Goal: Information Seeking & Learning: Compare options

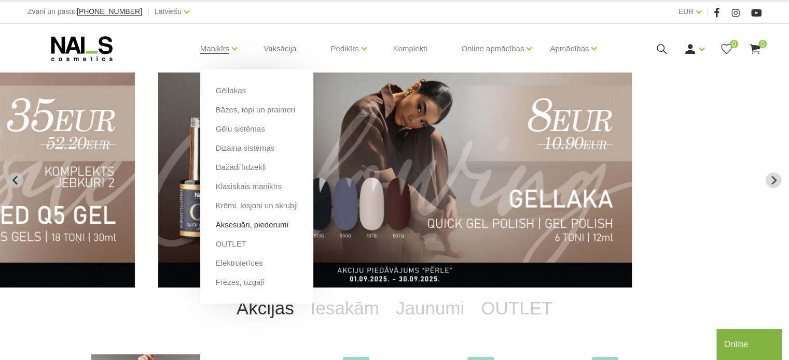
click at [243, 223] on link "Aksesuāri, piederumi" at bounding box center [252, 224] width 73 height 11
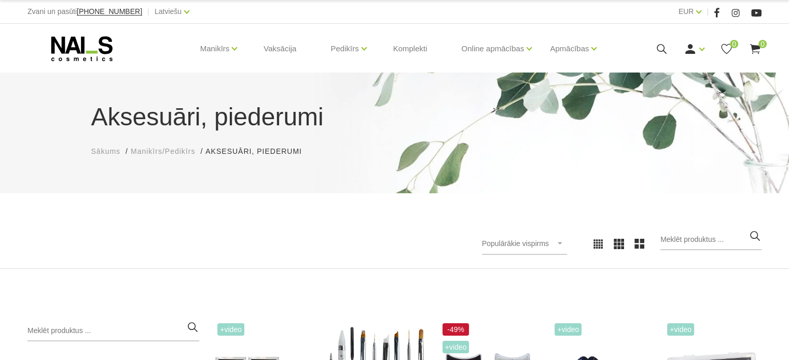
click at [187, 237] on div "Populārākie vispirms Jaunumi Lētākais vispirms Dārgākais vispirms Populārākie v…" at bounding box center [394, 244] width 749 height 29
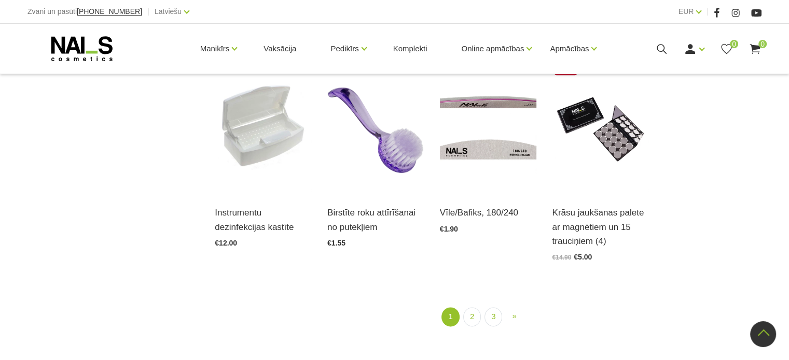
scroll to position [1224, 0]
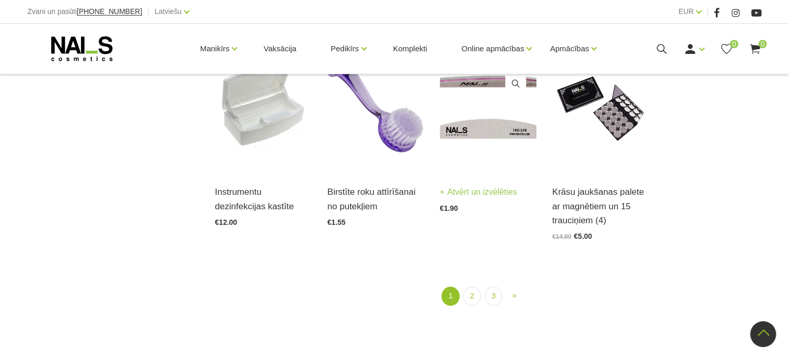
click at [492, 137] on img at bounding box center [488, 105] width 97 height 133
click at [469, 288] on link "2" at bounding box center [472, 296] width 18 height 19
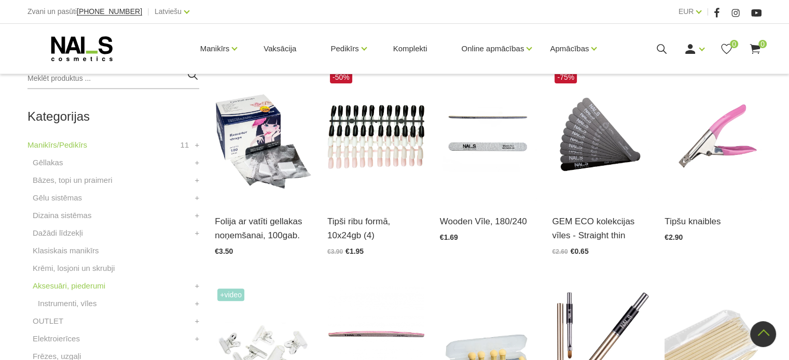
scroll to position [253, 0]
click at [490, 172] on img at bounding box center [488, 134] width 97 height 133
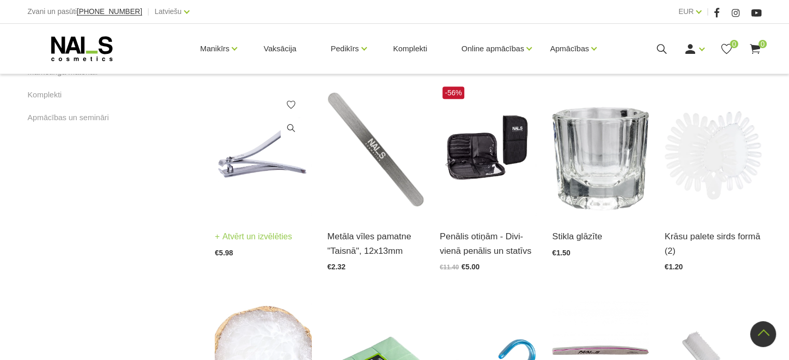
scroll to position [689, 0]
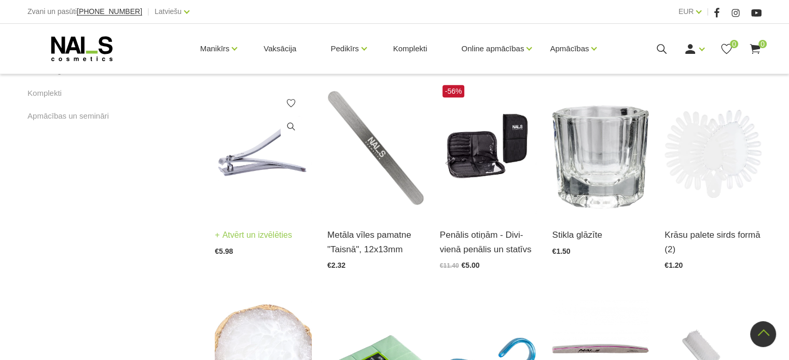
click at [263, 174] on img at bounding box center [263, 148] width 97 height 133
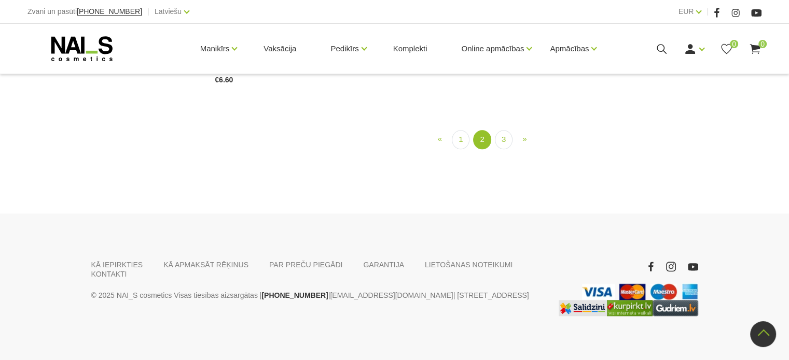
scroll to position [1228, 0]
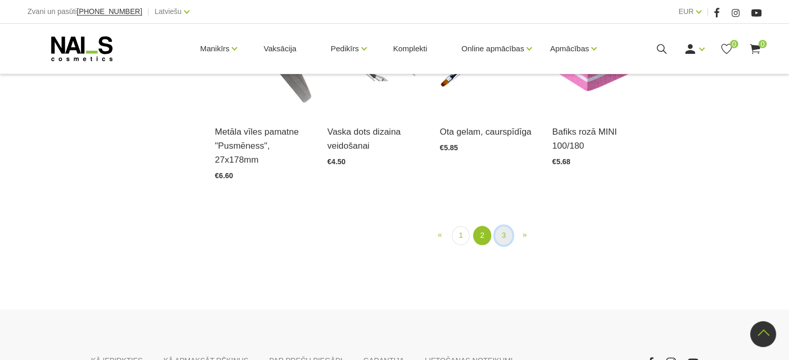
click at [495, 226] on link "3" at bounding box center [504, 235] width 18 height 19
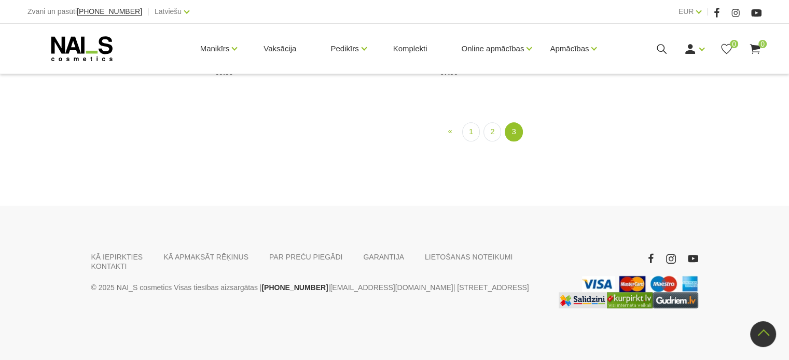
scroll to position [1207, 0]
click at [471, 142] on link "1" at bounding box center [471, 131] width 18 height 19
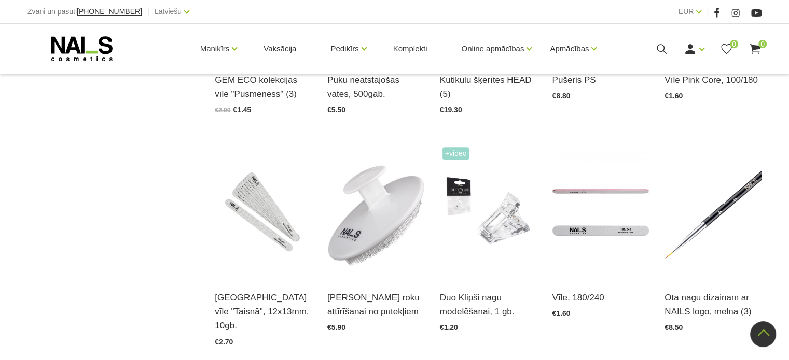
scroll to position [938, 0]
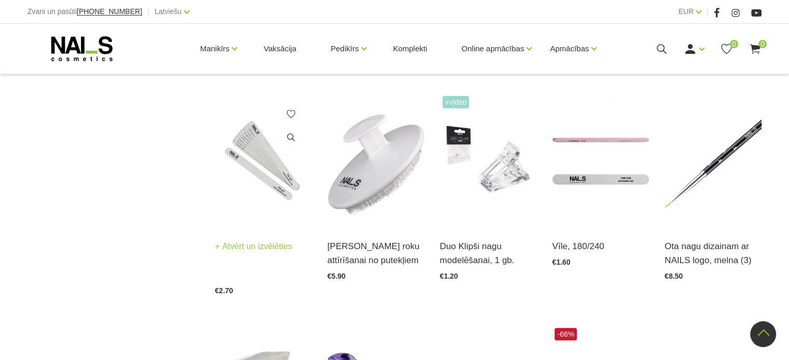
click at [237, 161] on img at bounding box center [263, 159] width 97 height 133
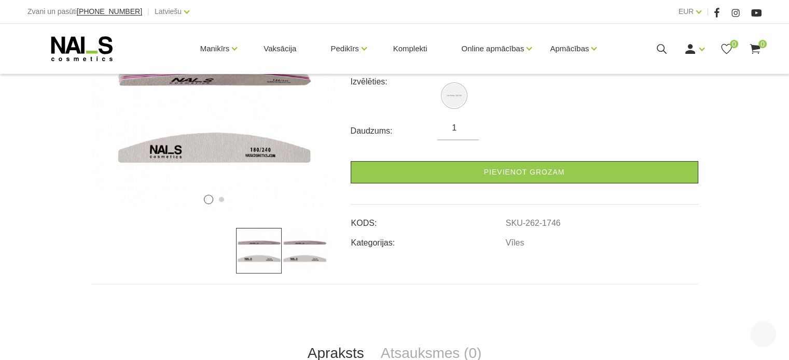
scroll to position [207, 0]
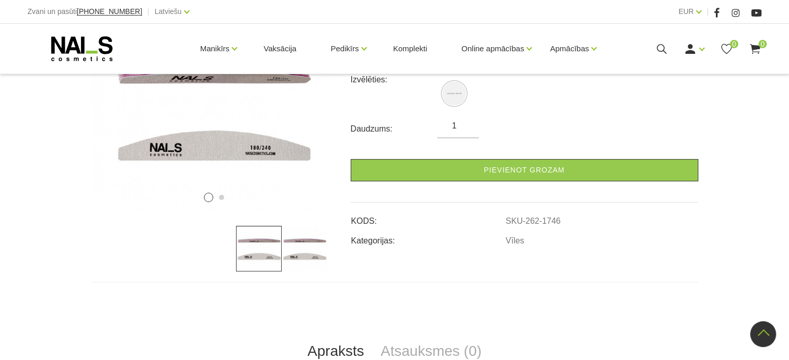
click at [306, 260] on img at bounding box center [305, 249] width 46 height 46
click at [260, 259] on img at bounding box center [259, 249] width 46 height 46
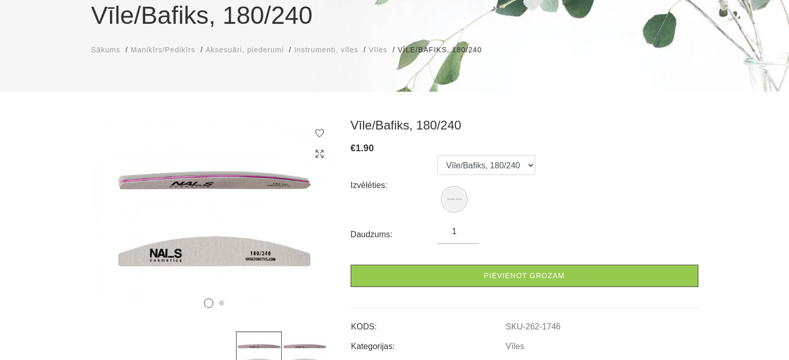
scroll to position [62, 0]
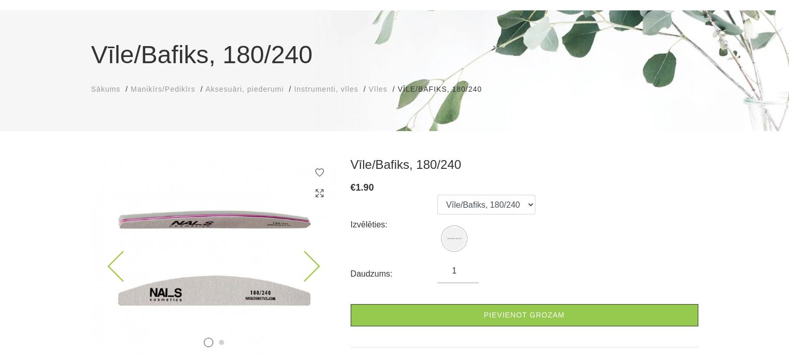
click at [309, 263] on icon at bounding box center [304, 266] width 31 height 31
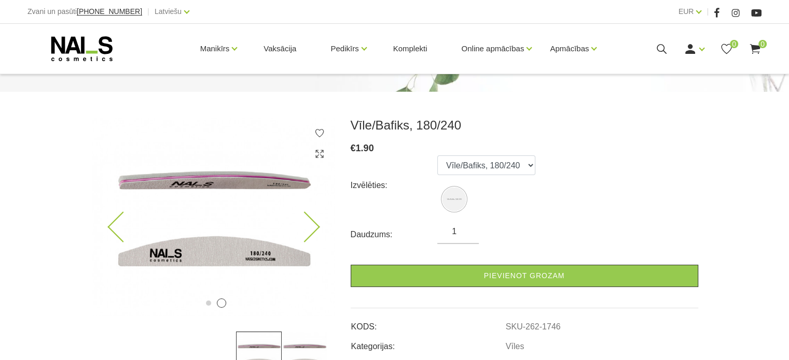
scroll to position [104, 0]
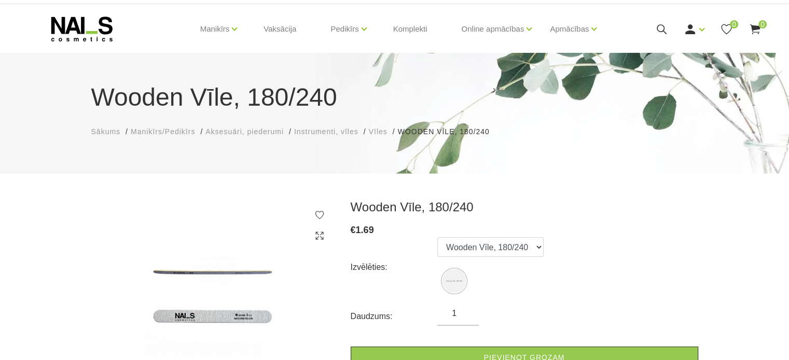
click at [625, 212] on div "Wooden Vīle, 180/240 Sākums Manikīrs/Pedikīrs Aksesuāri, piederumi Instrumenti,…" at bounding box center [394, 307] width 789 height 654
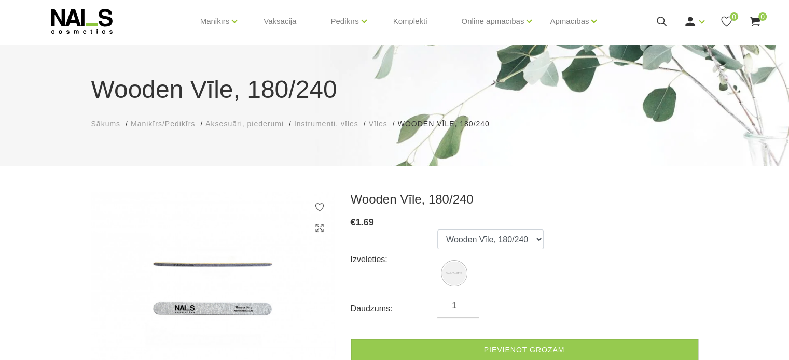
scroll to position [21, 0]
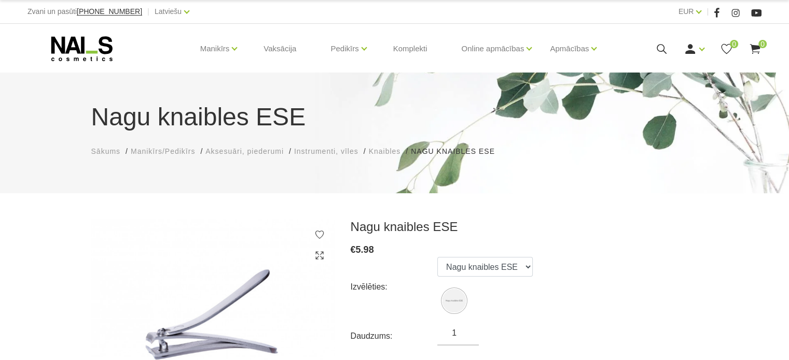
click at [589, 183] on div "Nagu knaibles ESE Sākums Manikīrs/Pedikīrs Aksesuāri, piederumi Instrumenti, vī…" at bounding box center [394, 133] width 789 height 121
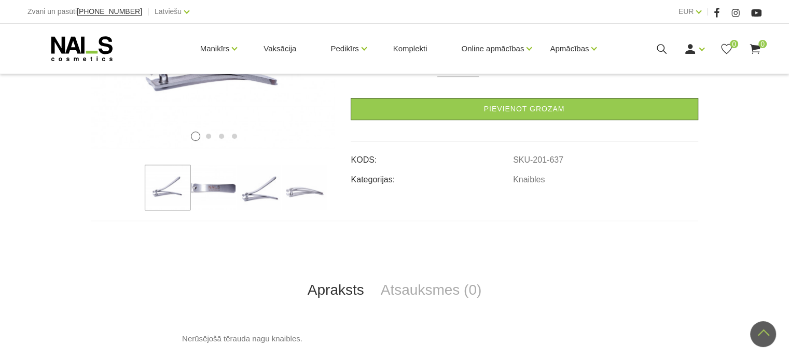
scroll to position [270, 0]
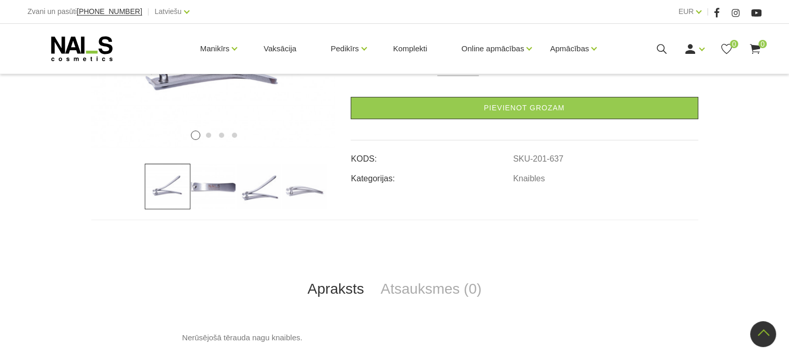
click at [589, 183] on td "Knaibles" at bounding box center [605, 175] width 186 height 20
click at [212, 195] on img at bounding box center [213, 187] width 46 height 46
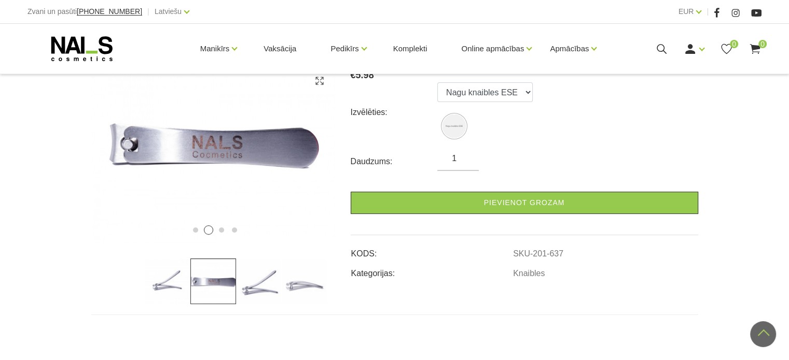
scroll to position [166, 0]
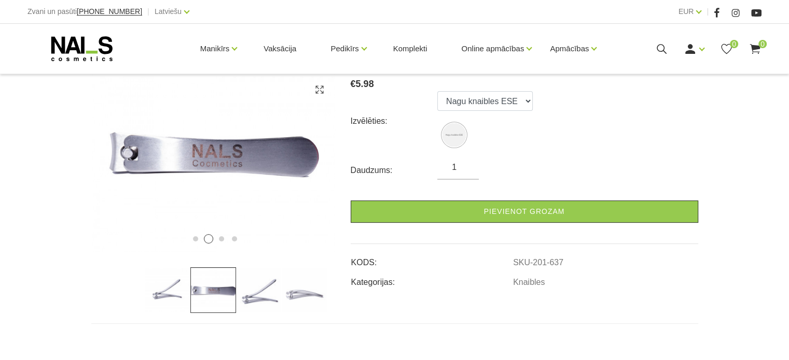
click at [250, 310] on img at bounding box center [259, 291] width 46 height 46
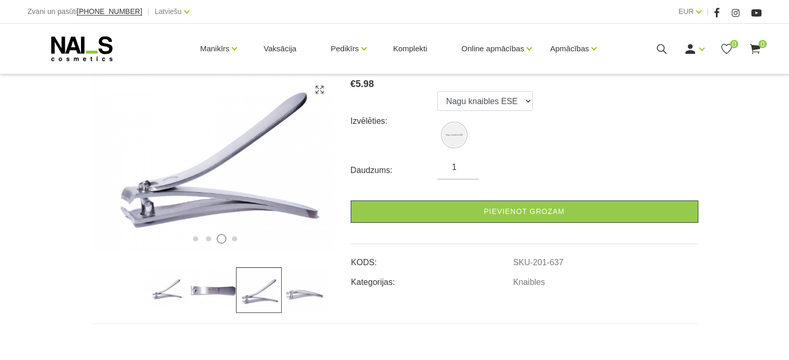
click at [328, 308] on div at bounding box center [213, 291] width 244 height 46
click at [322, 300] on img at bounding box center [305, 291] width 46 height 46
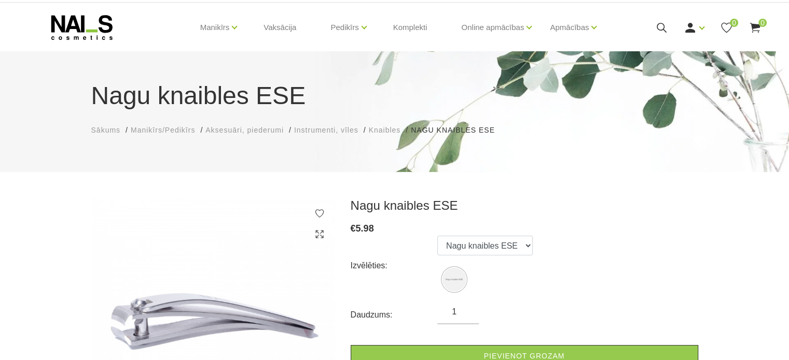
scroll to position [0, 0]
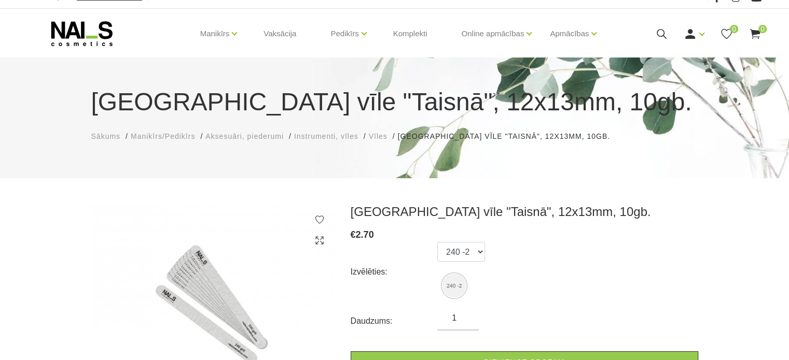
click at [698, 314] on div "Pārlīmējamā vīle "Taisnā", 12x13mm, 10gb. € 2.70 Izvēlēties: 240 -2 Daudzums: 1…" at bounding box center [524, 334] width 363 height 260
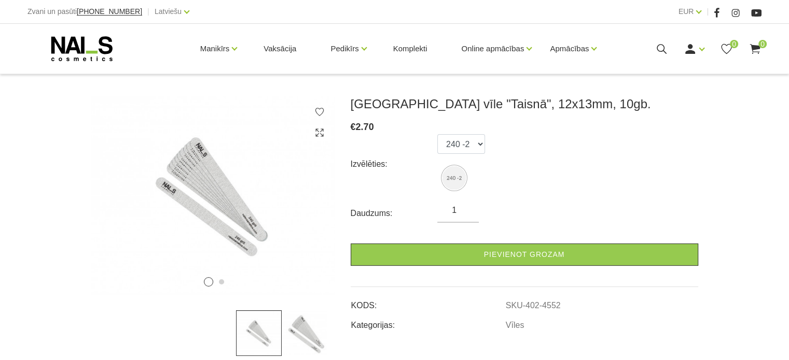
scroll to position [124, 0]
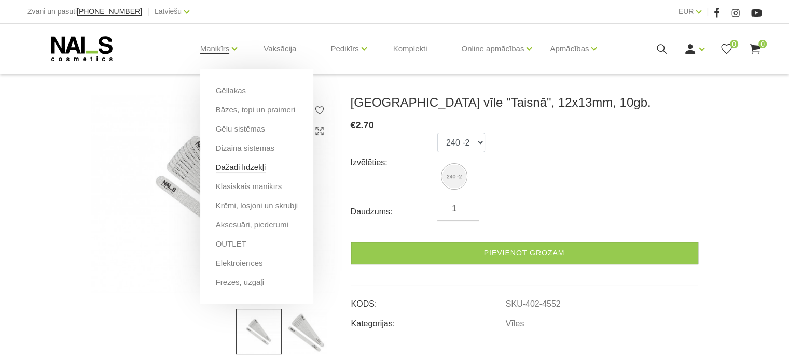
click at [250, 167] on link "Dažādi līdzekļi" at bounding box center [241, 167] width 50 height 11
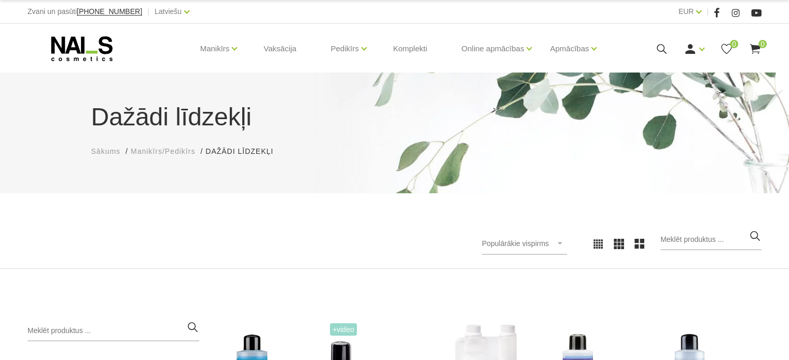
click at [16, 206] on div "Dažādi līdzekļi Sākums Manikīrs/Pedikīrs Dažādi līdzekļi Dažādi līdzekļi Populā…" at bounding box center [394, 171] width 789 height 197
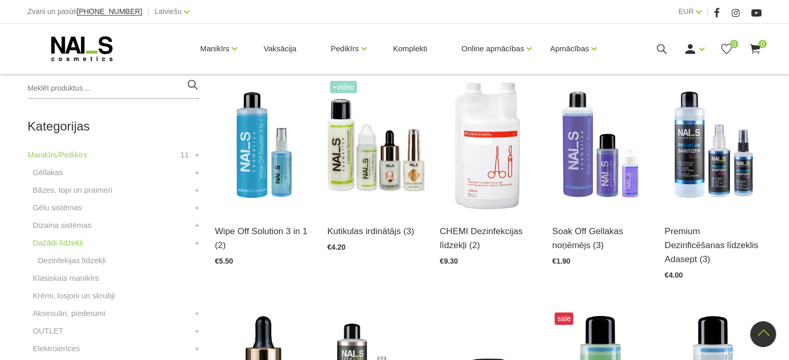
scroll to position [228, 0]
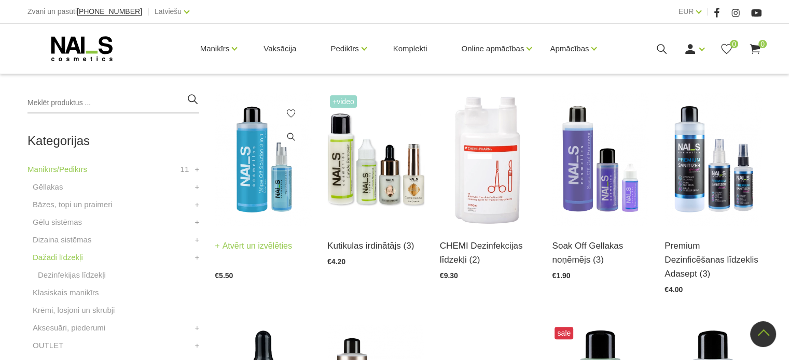
click at [237, 197] on img at bounding box center [263, 159] width 97 height 133
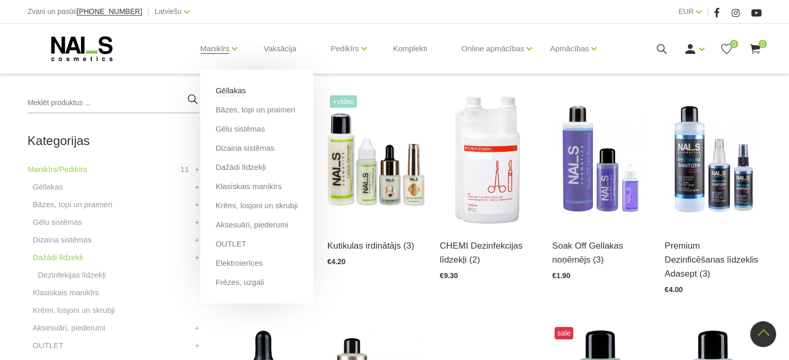
click at [234, 90] on link "Gēllakas" at bounding box center [231, 90] width 30 height 11
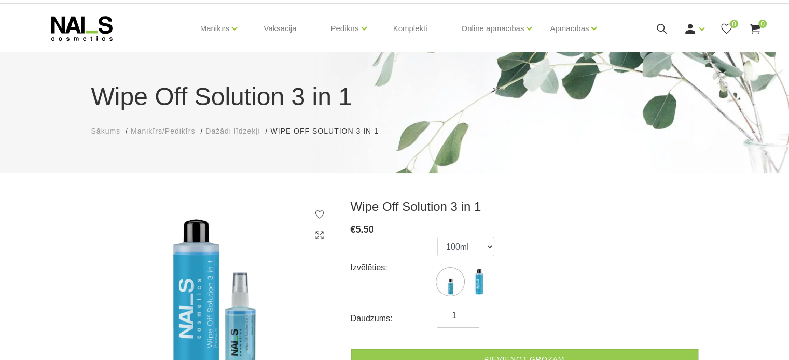
click at [215, 212] on div "Wipe Off Solution 3 in 1 Sākums Manikīrs/Pedikīrs Dažādi līdzekļi Wipe Off Solu…" at bounding box center [394, 361] width 789 height 763
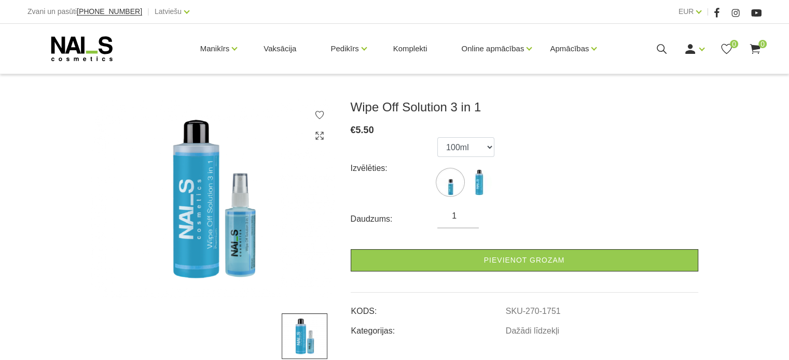
scroll to position [104, 0]
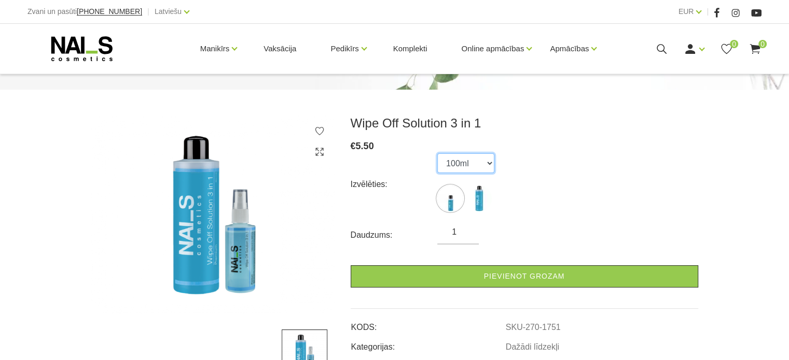
click at [491, 164] on select "100ml 500ml" at bounding box center [465, 163] width 57 height 20
click at [437, 153] on select "100ml 500ml" at bounding box center [465, 163] width 57 height 20
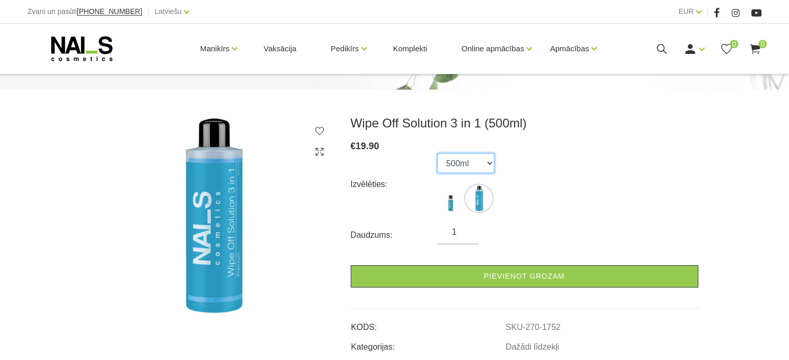
click at [476, 163] on select "100ml 500ml" at bounding box center [465, 163] width 57 height 20
click at [437, 153] on select "100ml 500ml" at bounding box center [465, 163] width 57 height 20
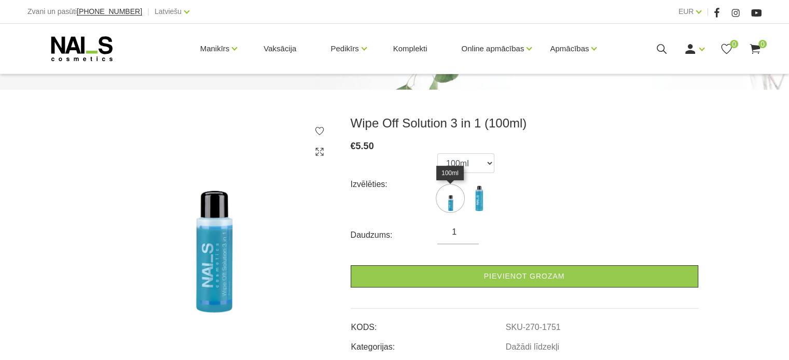
click at [459, 197] on img at bounding box center [450, 199] width 26 height 26
click at [470, 202] on img at bounding box center [479, 199] width 26 height 26
select select "1752"
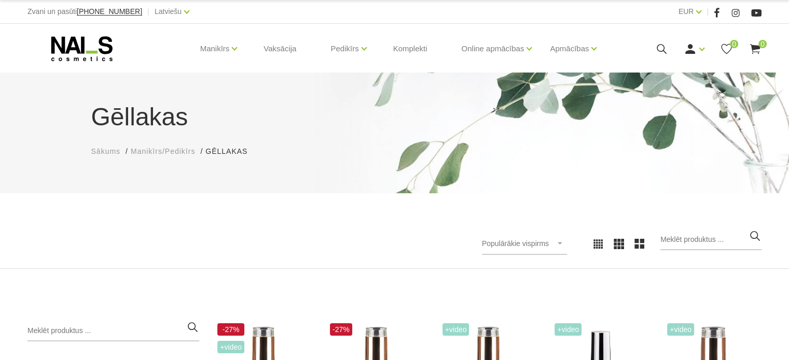
click at [334, 268] on div "Populārākie vispirms Jaunumi Lētākais vispirms Dārgākais vispirms Populārākie v…" at bounding box center [394, 244] width 789 height 50
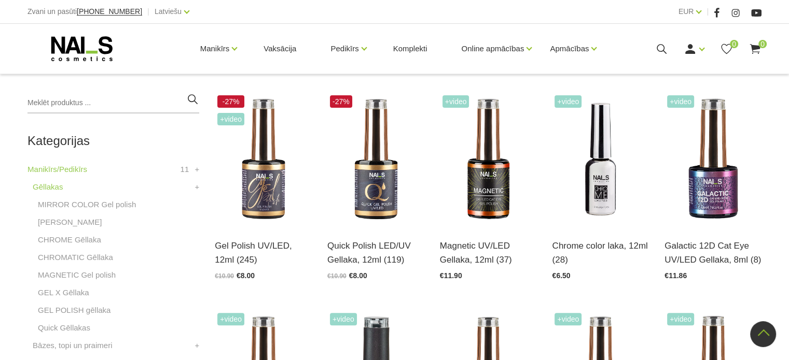
scroll to position [249, 0]
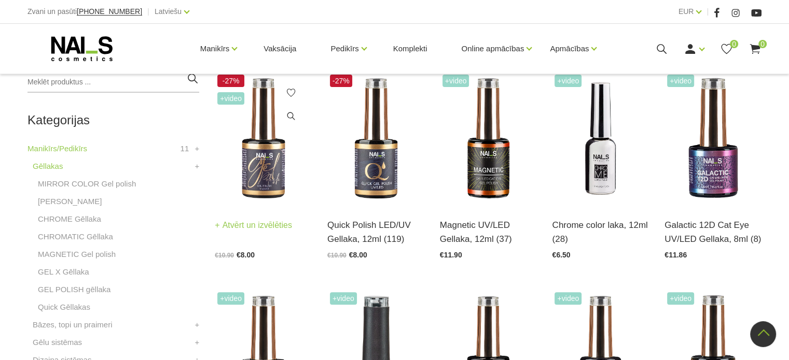
click at [258, 182] on img at bounding box center [263, 138] width 97 height 133
click at [353, 170] on img at bounding box center [375, 138] width 97 height 133
click at [261, 169] on img at bounding box center [263, 138] width 97 height 133
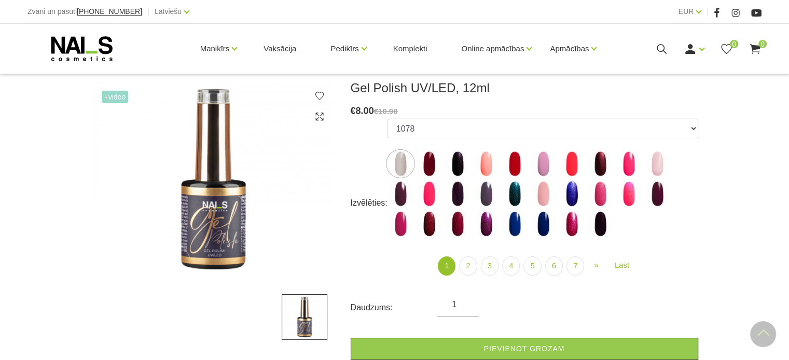
scroll to position [124, 0]
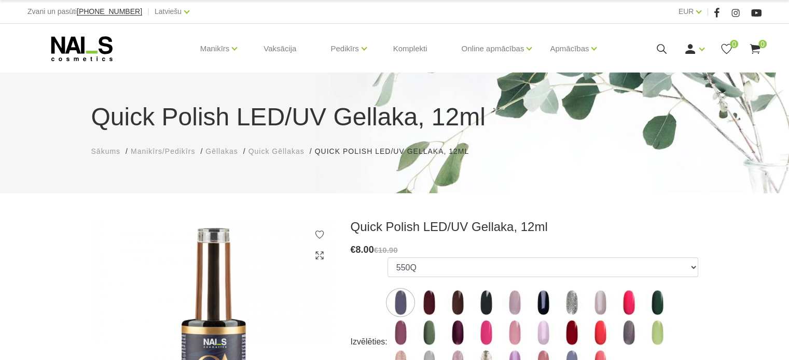
click at [123, 223] on img at bounding box center [213, 318] width 244 height 199
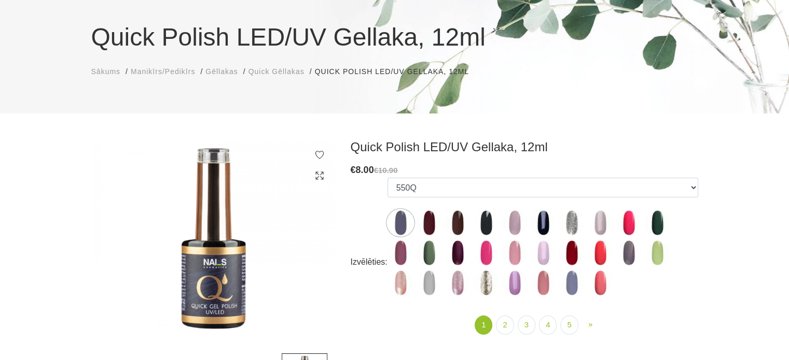
scroll to position [62, 0]
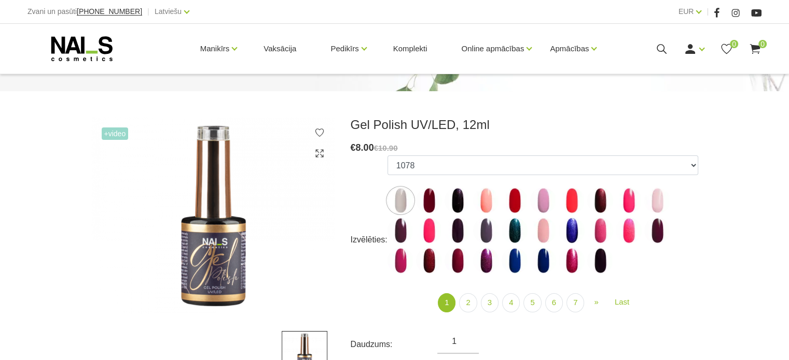
scroll to position [104, 0]
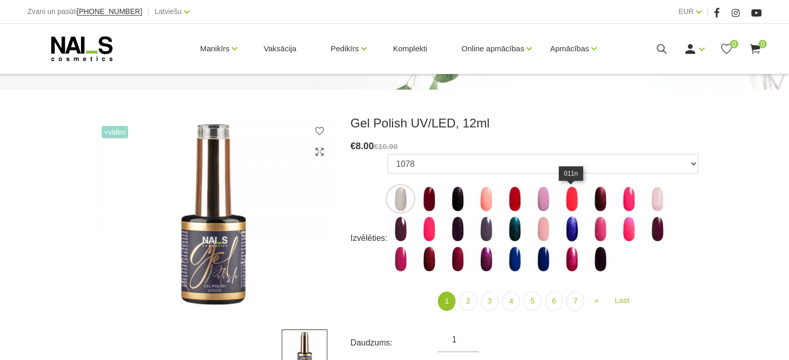
click at [561, 194] on img at bounding box center [571, 199] width 26 height 26
select select "3962"
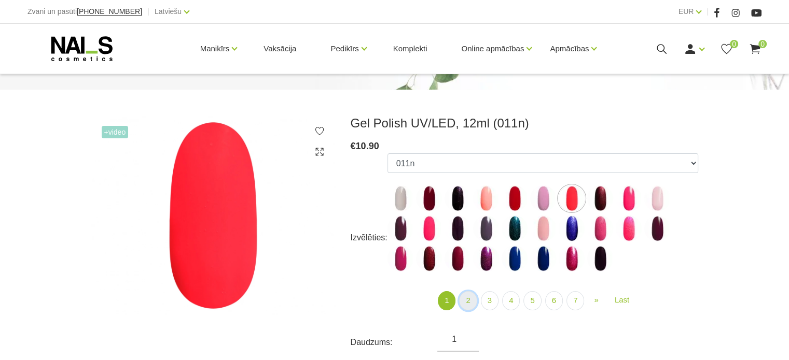
click at [473, 307] on link "2" at bounding box center [468, 300] width 18 height 19
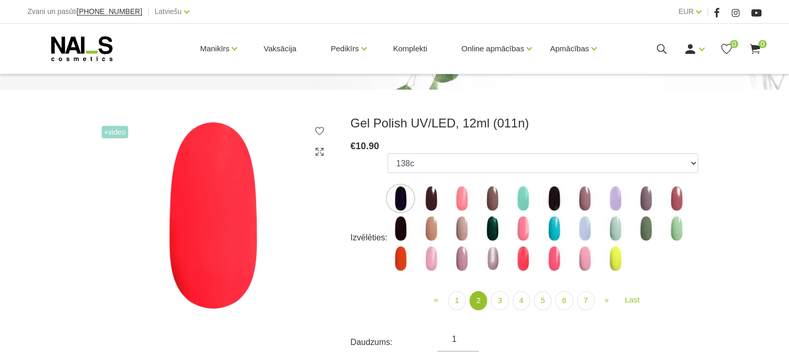
click at [403, 269] on img at bounding box center [400, 259] width 26 height 26
select select "4086"
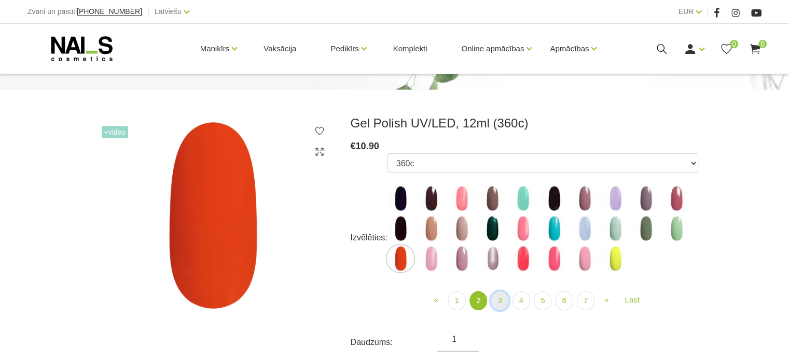
click at [494, 299] on link "3" at bounding box center [500, 300] width 18 height 19
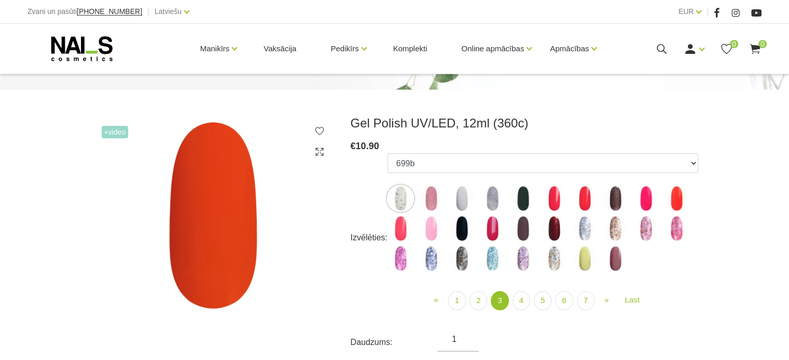
click at [666, 198] on img at bounding box center [676, 199] width 26 height 26
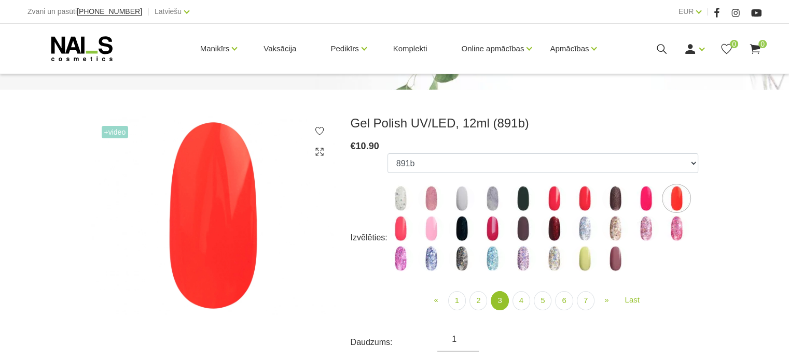
click at [667, 243] on ul "1078 1081 001g 001n 003c 008b 011n 012g 016n 020b 044v 065v 068p 069v 083g 085p…" at bounding box center [542, 214] width 311 height 122
click at [673, 236] on img at bounding box center [676, 229] width 26 height 26
select select "4149"
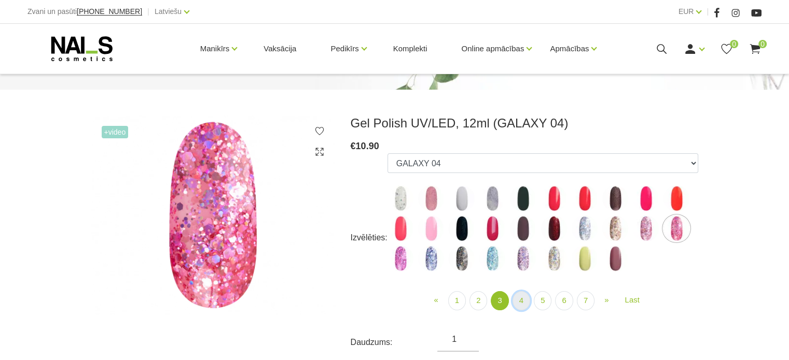
click at [524, 303] on link "4" at bounding box center [521, 300] width 18 height 19
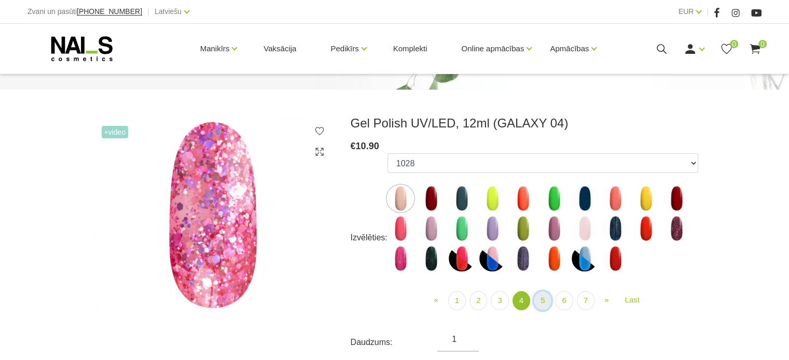
click at [546, 301] on link "5" at bounding box center [543, 300] width 18 height 19
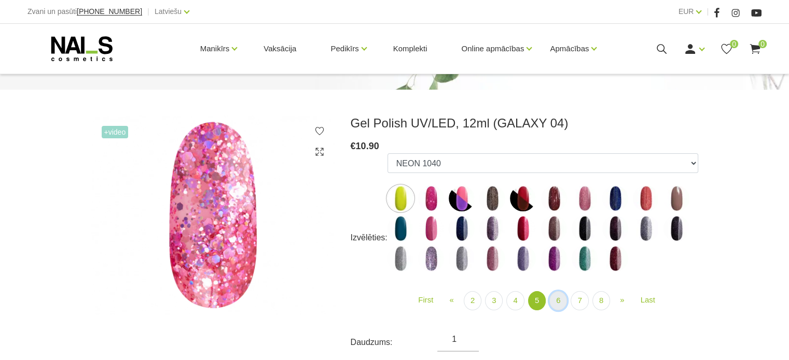
click at [557, 299] on link "6" at bounding box center [558, 300] width 18 height 19
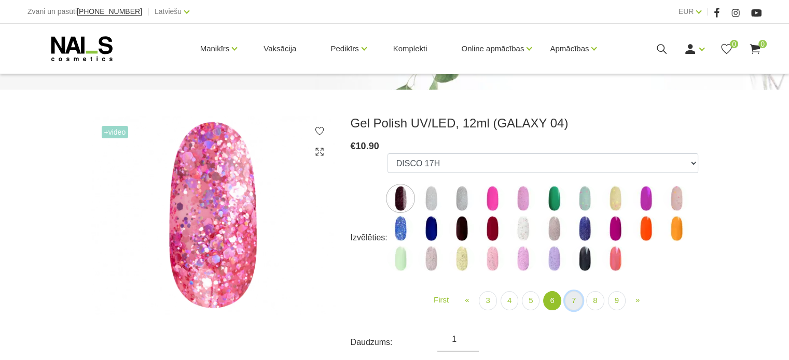
click at [574, 301] on link "7" at bounding box center [574, 300] width 18 height 19
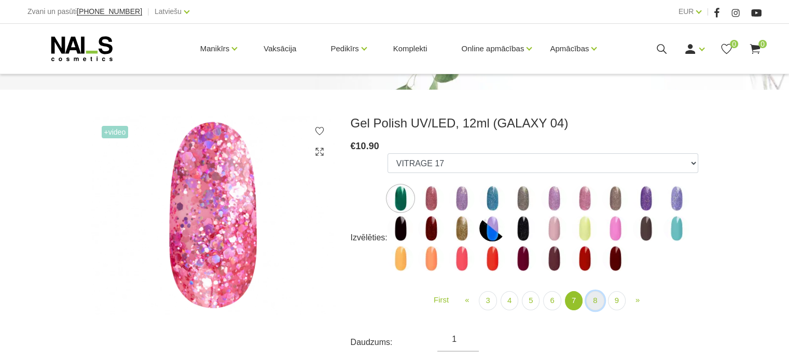
click at [598, 302] on link "8" at bounding box center [595, 300] width 18 height 19
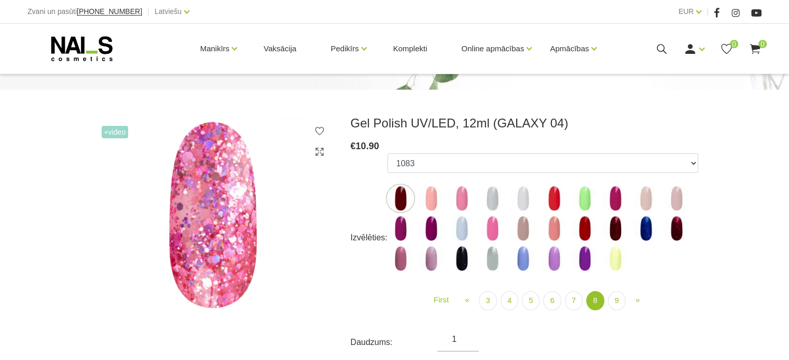
click at [561, 200] on img at bounding box center [554, 199] width 26 height 26
select select "5902"
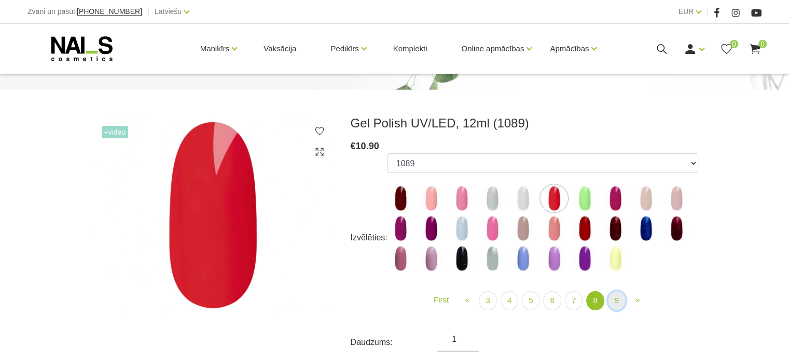
click at [608, 302] on link "9" at bounding box center [617, 300] width 18 height 19
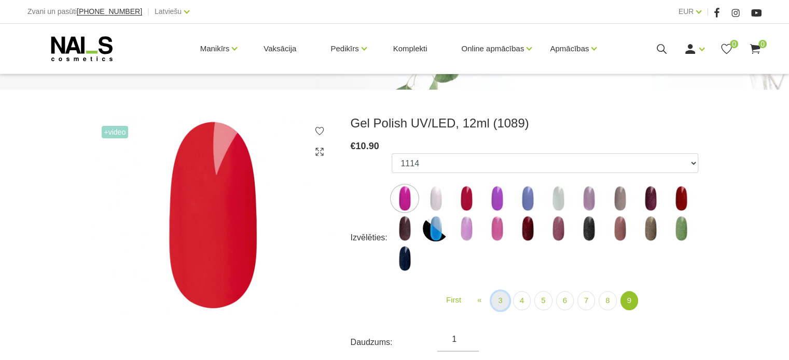
click at [502, 305] on link "3" at bounding box center [500, 300] width 18 height 19
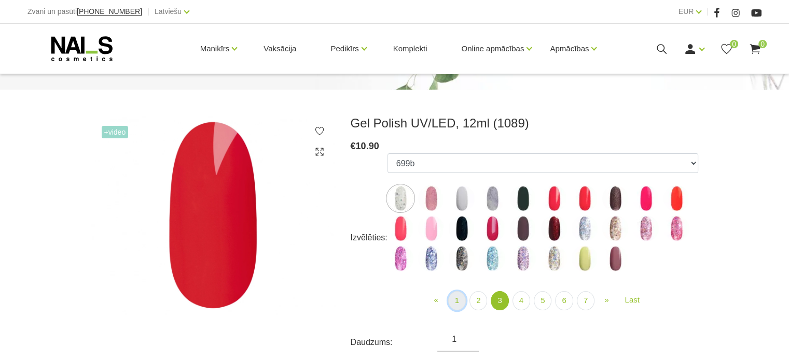
click at [461, 302] on link "1" at bounding box center [457, 300] width 18 height 19
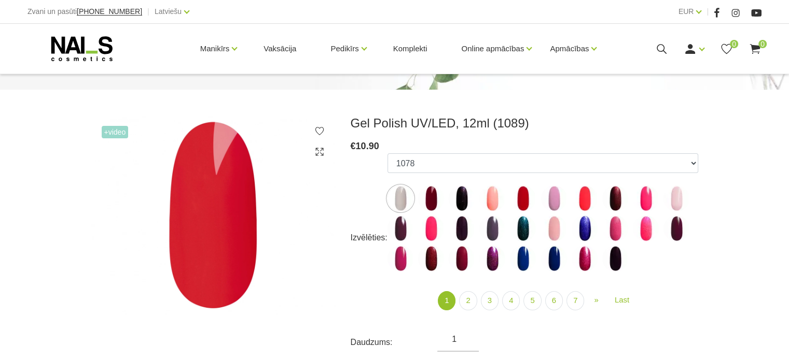
click at [404, 192] on img at bounding box center [400, 199] width 26 height 26
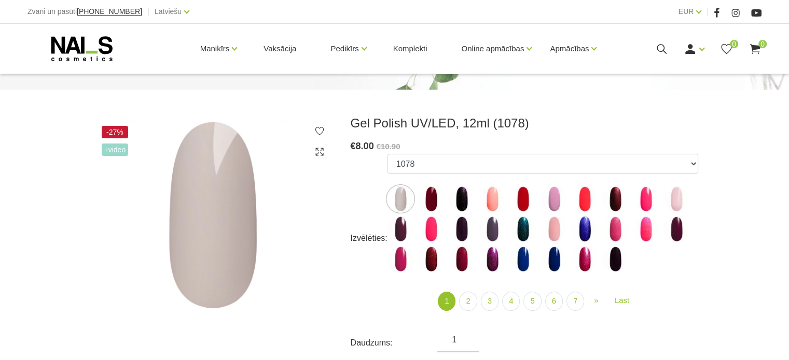
click at [432, 201] on img at bounding box center [431, 199] width 26 height 26
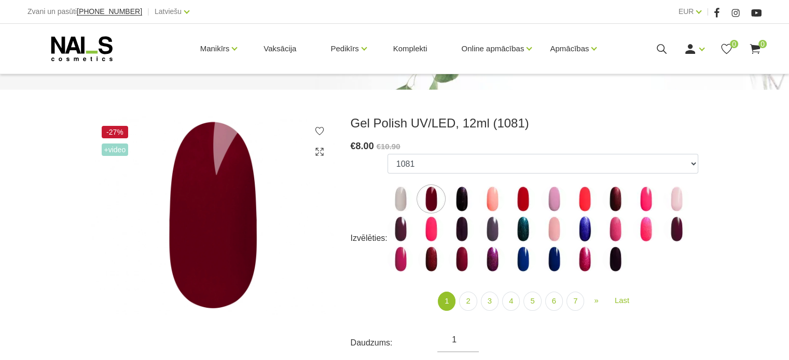
click at [431, 253] on img at bounding box center [431, 259] width 26 height 26
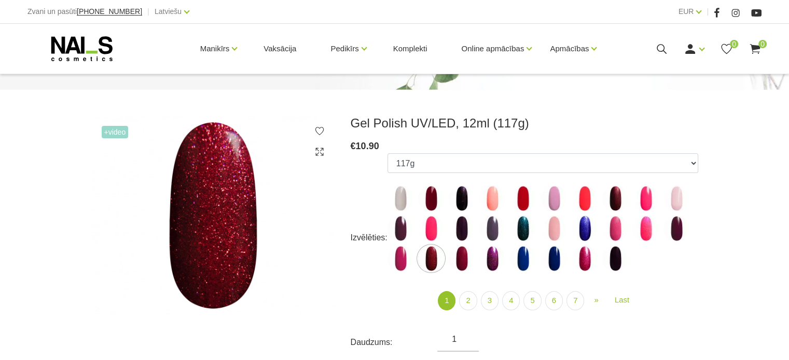
click at [606, 201] on img at bounding box center [615, 199] width 26 height 26
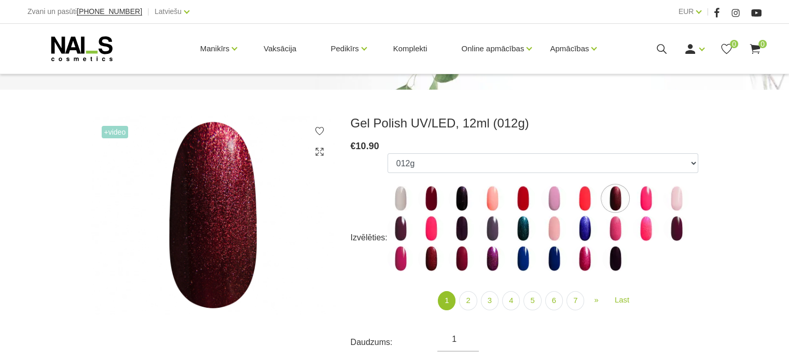
click at [411, 228] on img at bounding box center [400, 229] width 26 height 26
select select "3984"
